Goal: Task Accomplishment & Management: Use online tool/utility

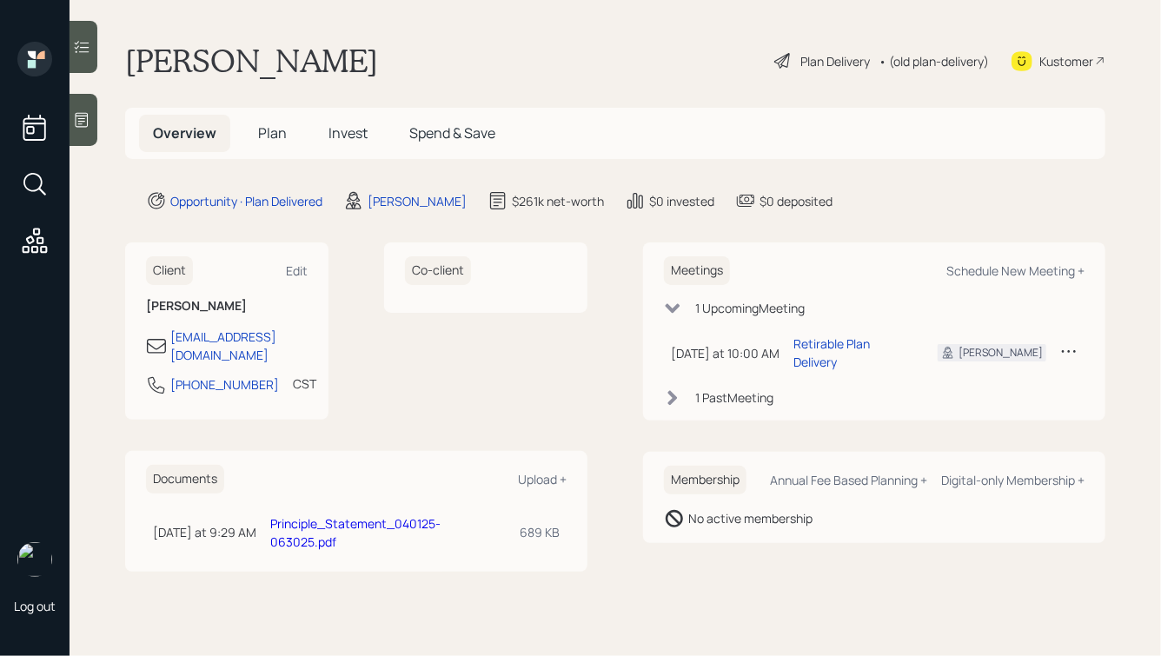
click at [247, 68] on h1 "Julio Noriega" at bounding box center [251, 61] width 253 height 38
click at [274, 136] on span "Plan" at bounding box center [272, 132] width 29 height 19
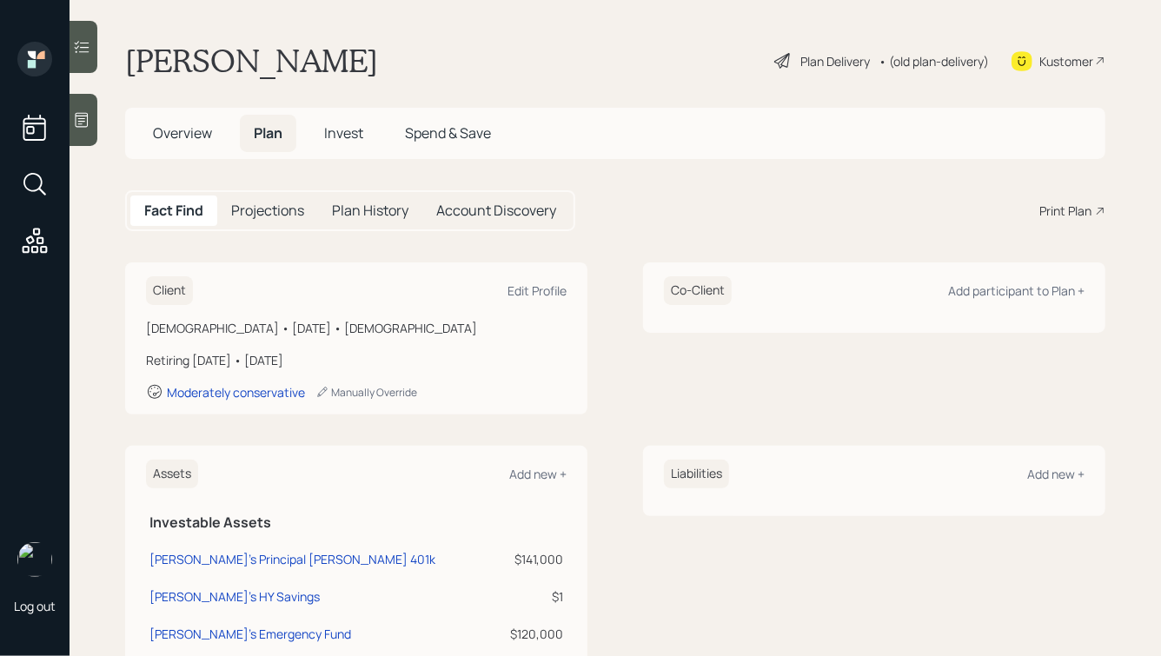
click at [1070, 209] on div "Print Plan" at bounding box center [1065, 211] width 52 height 18
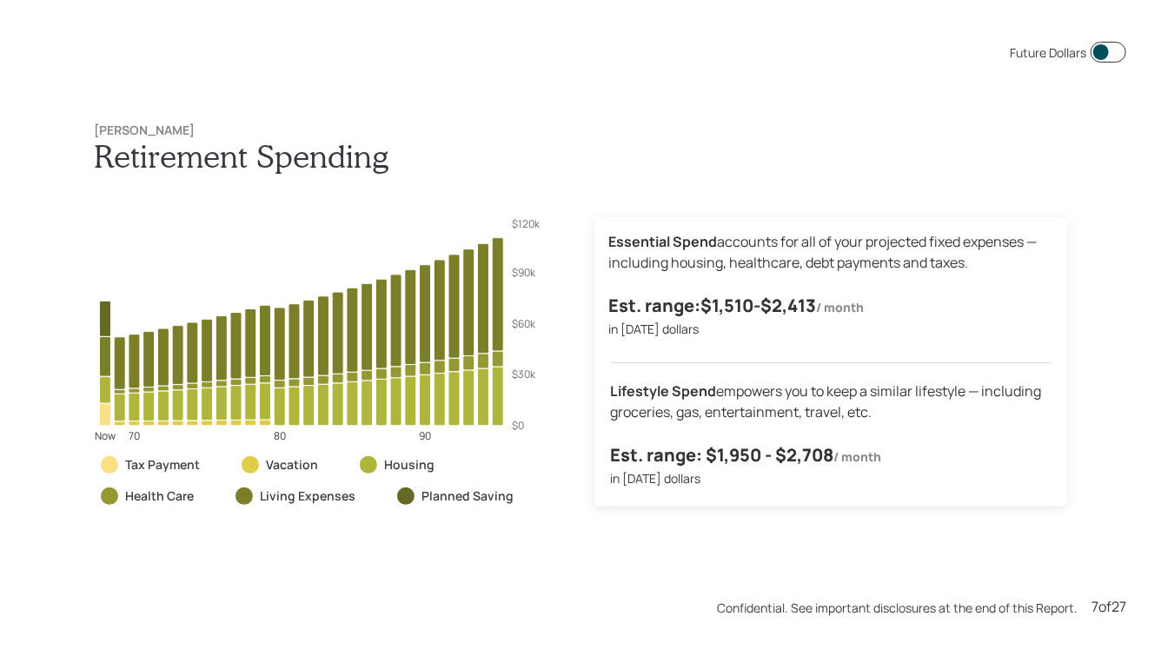
scroll to position [3938, 0]
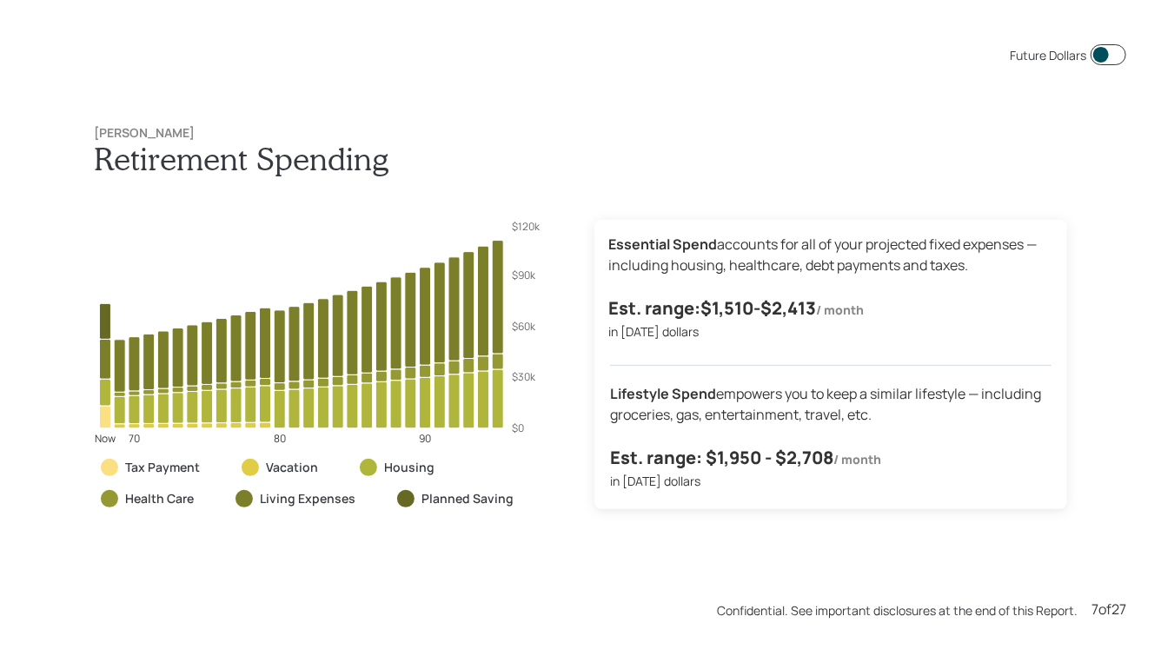
drag, startPoint x: 610, startPoint y: 247, endPoint x: 706, endPoint y: 335, distance: 130.4
click at [706, 335] on div "Essential Spend accounts for all of your projected fixed expenses — including h…" at bounding box center [830, 364] width 473 height 289
click at [706, 335] on p "in today's dollars" at bounding box center [830, 331] width 445 height 18
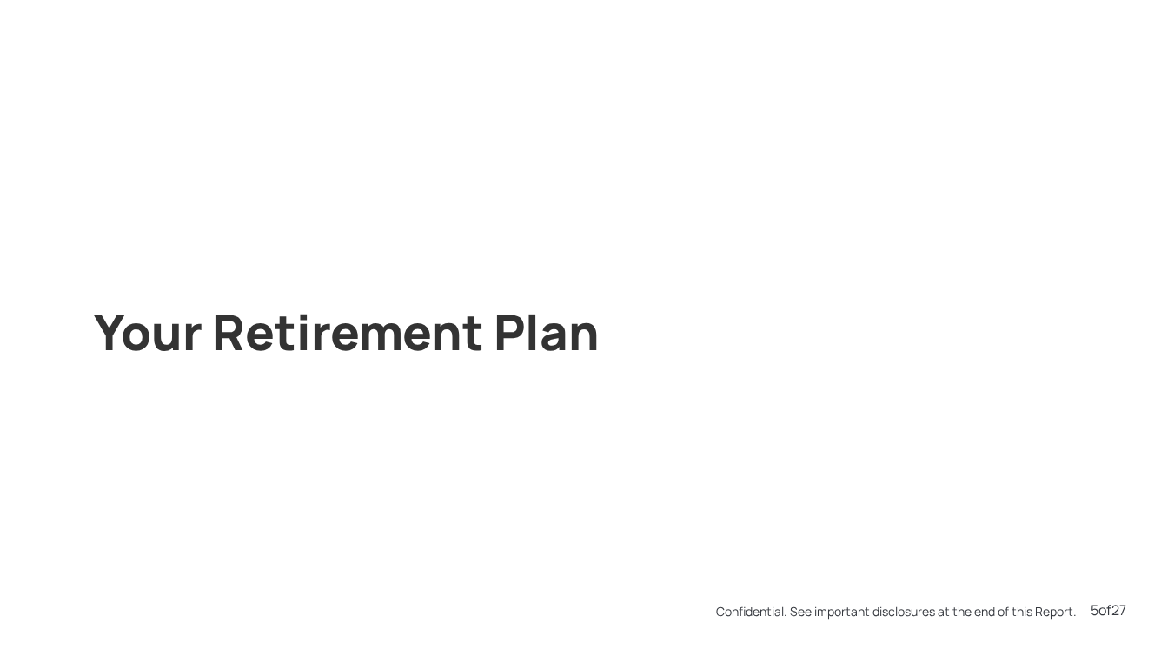
scroll to position [5908, 0]
